Goal: Transaction & Acquisition: Purchase product/service

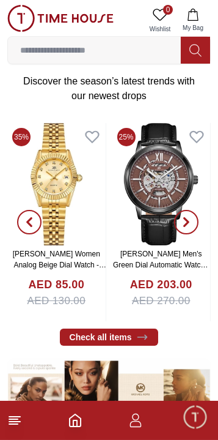
scroll to position [203, 0]
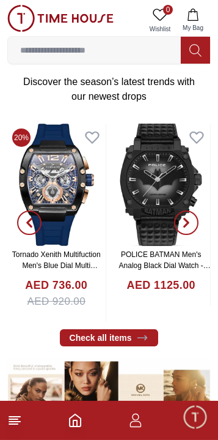
click at [154, 250] on link "POLICE BATMAN Men's Analog Black Dial Watch - PEWGD0022601" at bounding box center [165, 265] width 92 height 31
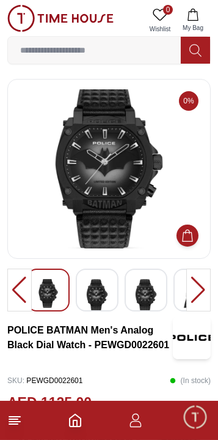
click at [197, 286] on div at bounding box center [199, 290] width 24 height 43
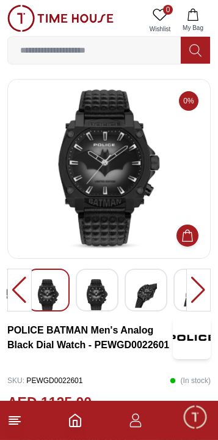
click at [200, 280] on div at bounding box center [199, 290] width 24 height 43
click at [195, 287] on div at bounding box center [199, 290] width 24 height 43
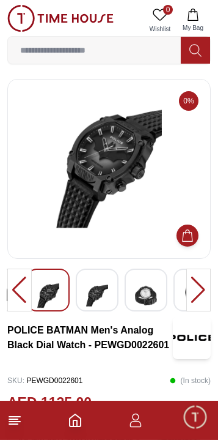
click at [194, 290] on div at bounding box center [199, 290] width 24 height 43
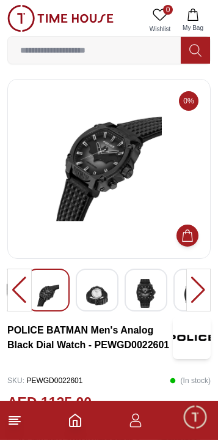
click at [198, 284] on div at bounding box center [199, 290] width 24 height 43
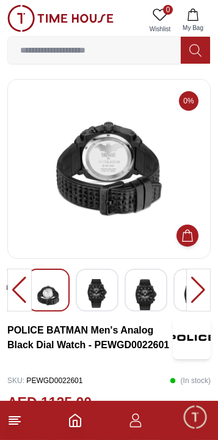
click at [198, 289] on div at bounding box center [199, 290] width 24 height 43
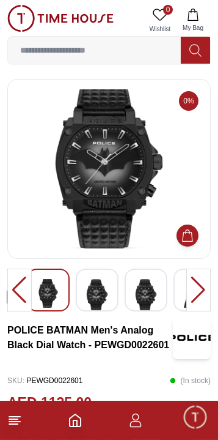
click at [196, 289] on div at bounding box center [199, 290] width 24 height 43
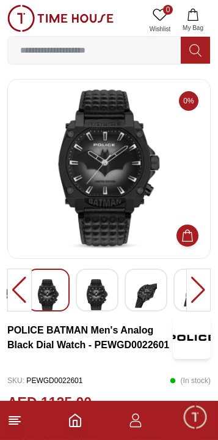
click at [195, 289] on div at bounding box center [199, 290] width 24 height 43
click at [194, 286] on div at bounding box center [199, 290] width 24 height 43
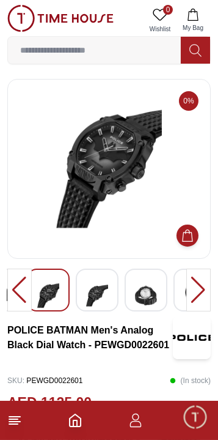
click at [193, 290] on div at bounding box center [199, 290] width 24 height 43
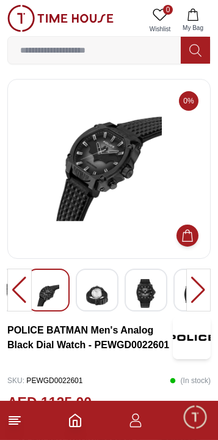
click at [195, 290] on div at bounding box center [199, 290] width 24 height 43
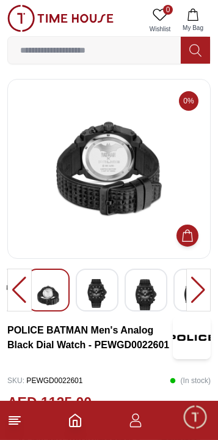
click at [196, 289] on div at bounding box center [199, 290] width 24 height 43
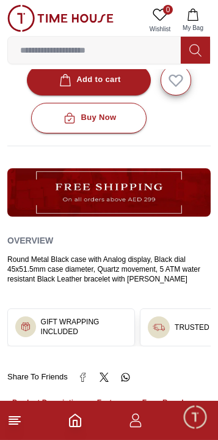
scroll to position [515, 0]
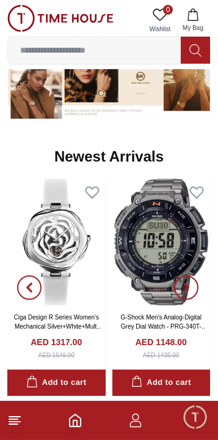
scroll to position [203, 0]
